Goal: Transaction & Acquisition: Book appointment/travel/reservation

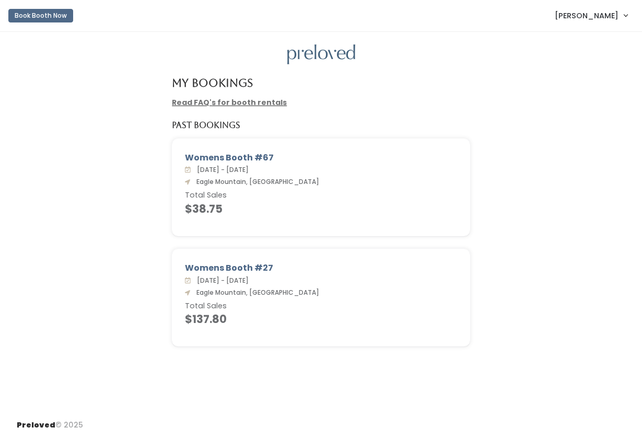
click at [361, 92] on div "My Bookings" at bounding box center [321, 87] width 311 height 20
click at [52, 16] on button "Book Booth Now" at bounding box center [40, 16] width 65 height 14
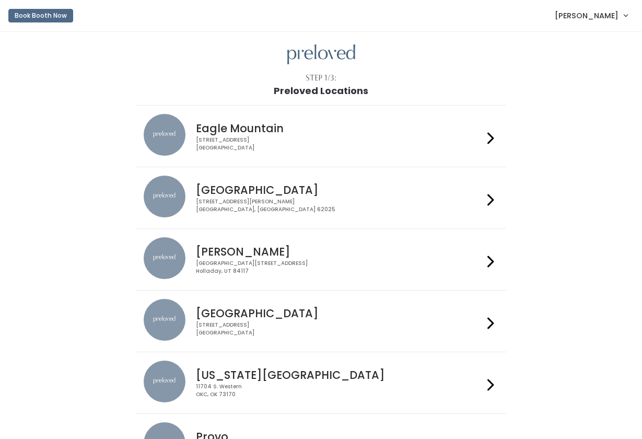
click at [310, 129] on h4 "Eagle Mountain" at bounding box center [339, 128] width 287 height 12
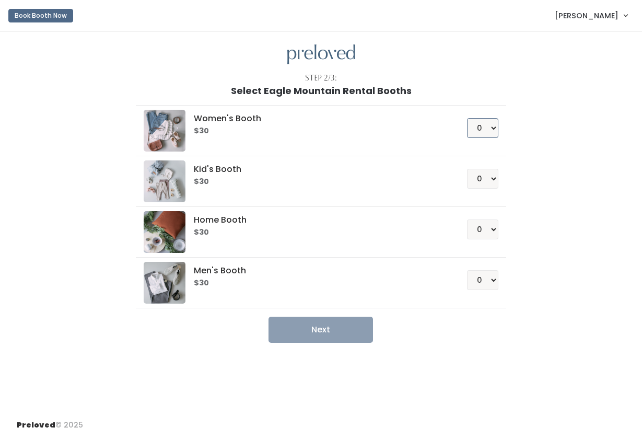
select select "1"
click at [316, 326] on button "Next" at bounding box center [320, 329] width 104 height 26
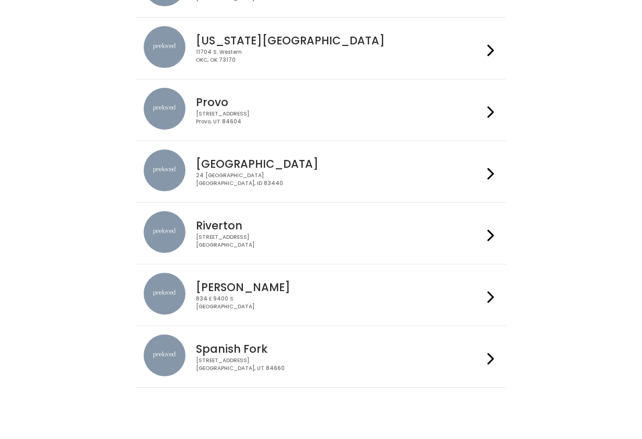
scroll to position [338, 0]
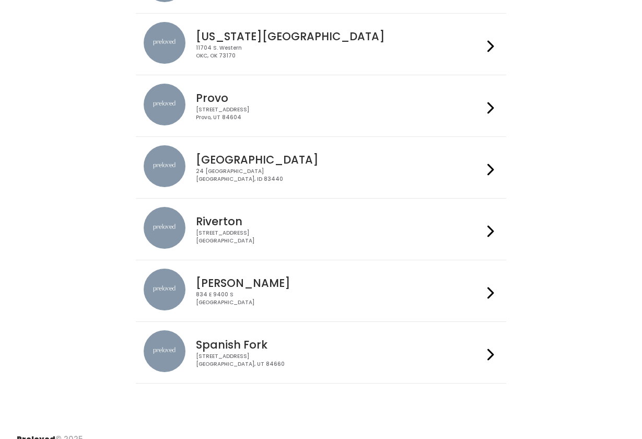
click at [308, 352] on div "244 N Main St Spanish Fork, UT 84660" at bounding box center [339, 359] width 287 height 15
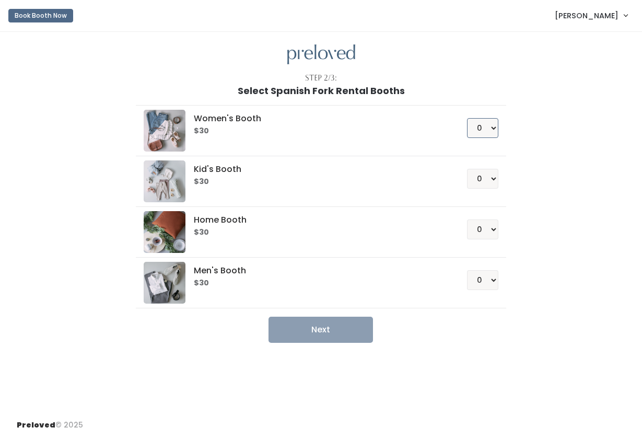
select select "1"
click at [297, 336] on button "Next" at bounding box center [320, 329] width 104 height 26
click at [320, 335] on button "Next" at bounding box center [320, 329] width 104 height 26
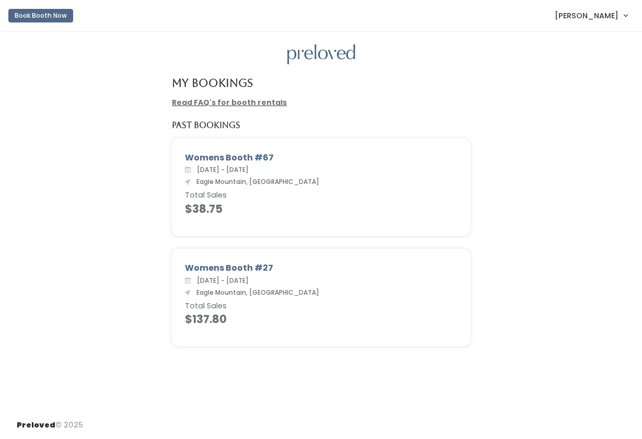
click at [53, 20] on button "Book Booth Now" at bounding box center [40, 16] width 65 height 14
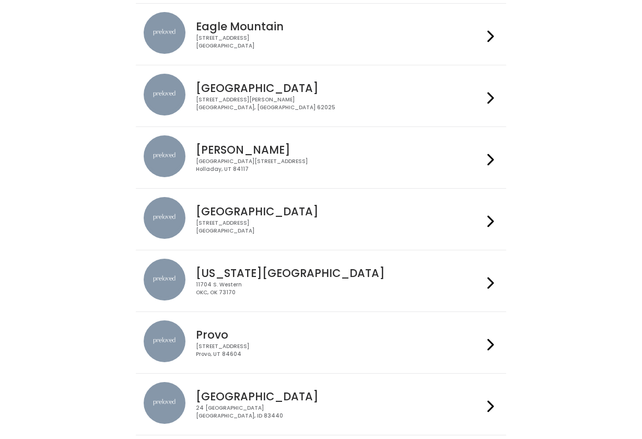
scroll to position [109, 0]
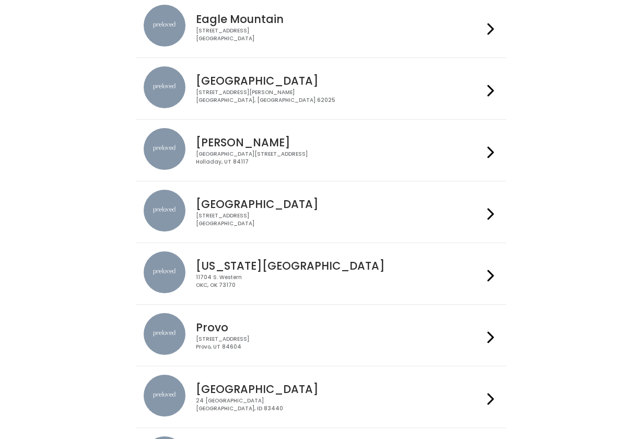
click at [261, 338] on div "230 W Cougar Blvd Provo, UT 84604" at bounding box center [339, 342] width 287 height 15
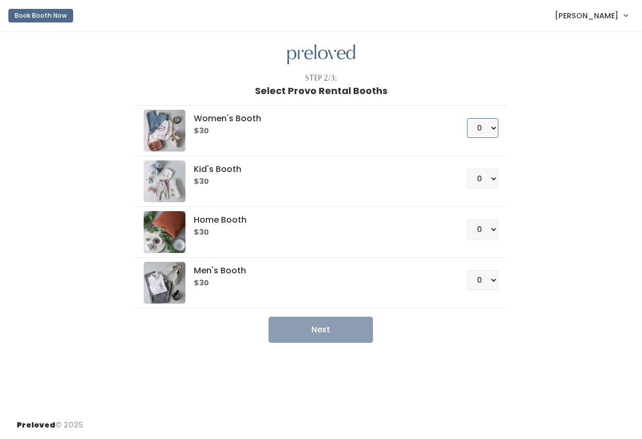
select select "1"
click at [330, 325] on button "Next" at bounding box center [320, 329] width 104 height 26
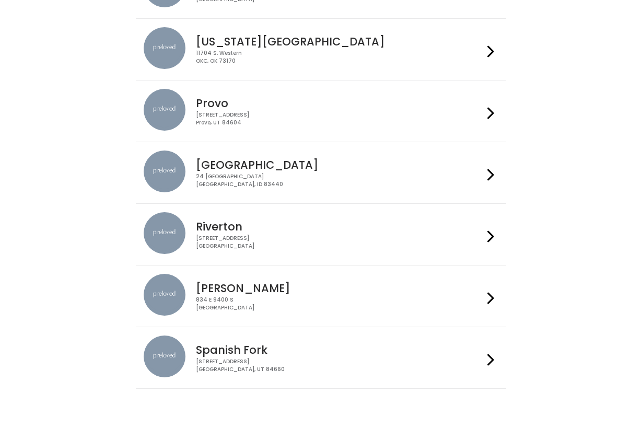
scroll to position [337, 0]
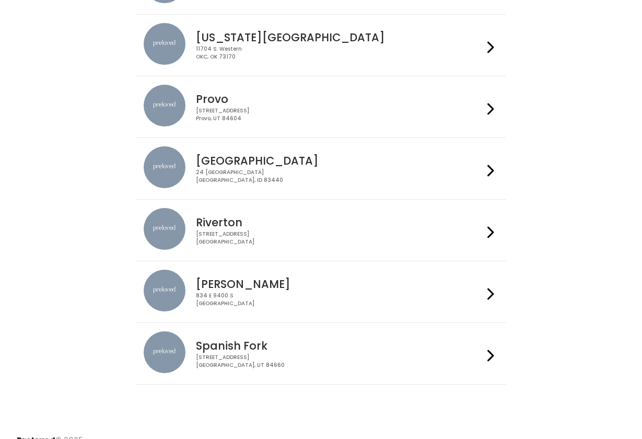
click at [288, 232] on div "[STREET_ADDRESS]" at bounding box center [339, 237] width 287 height 15
click at [229, 359] on div "[STREET_ADDRESS]" at bounding box center [339, 360] width 287 height 15
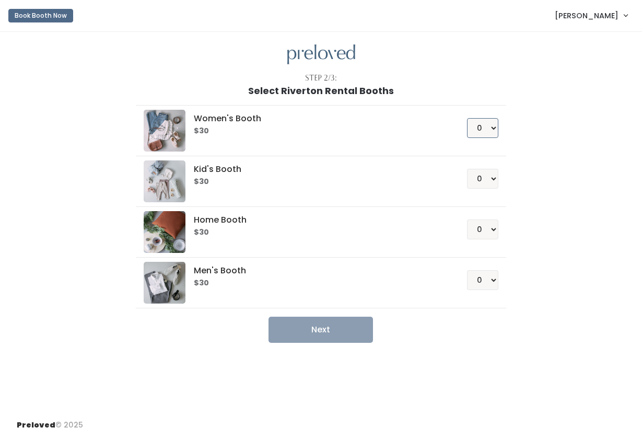
select select "1"
click at [322, 325] on button "Next" at bounding box center [320, 329] width 104 height 26
